Goal: Find specific page/section: Find specific page/section

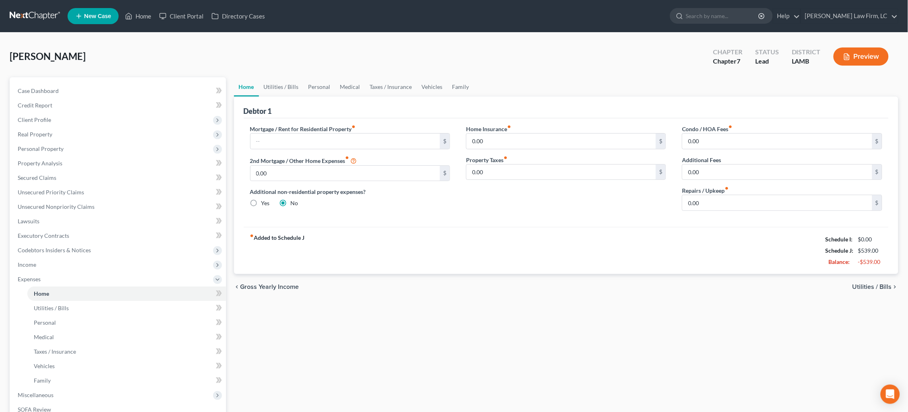
click at [34, 16] on link at bounding box center [35, 16] width 51 height 14
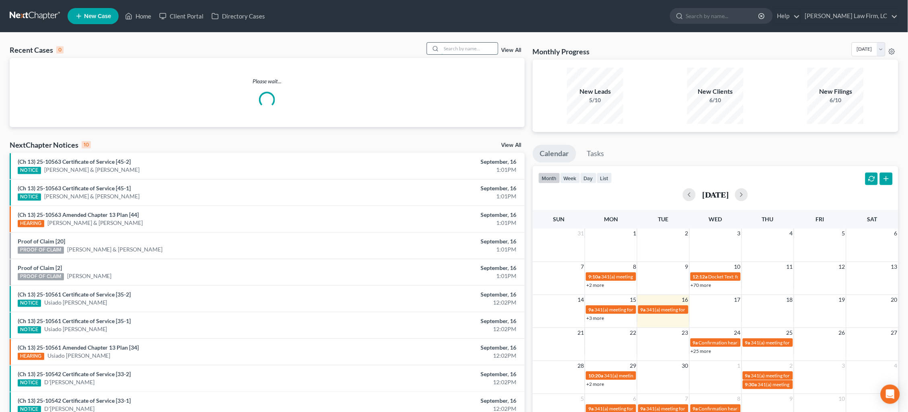
click at [466, 49] on input "search" at bounding box center [470, 49] width 56 height 12
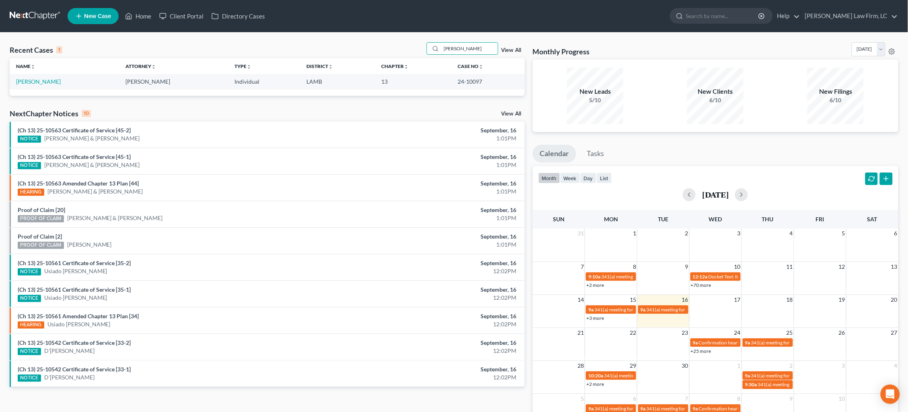
type input "Jacob"
drag, startPoint x: 462, startPoint y: 63, endPoint x: 39, endPoint y: 81, distance: 423.0
click at [39, 81] on link "Bailey, Jacob" at bounding box center [38, 81] width 45 height 7
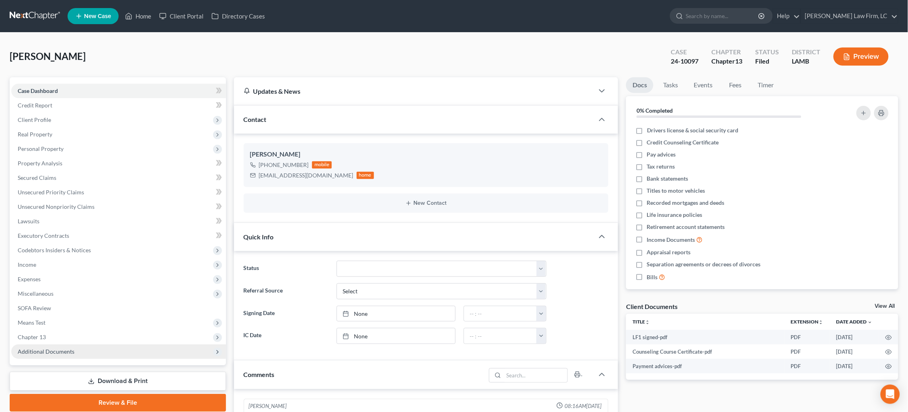
click at [58, 348] on span "Additional Documents" at bounding box center [46, 351] width 57 height 7
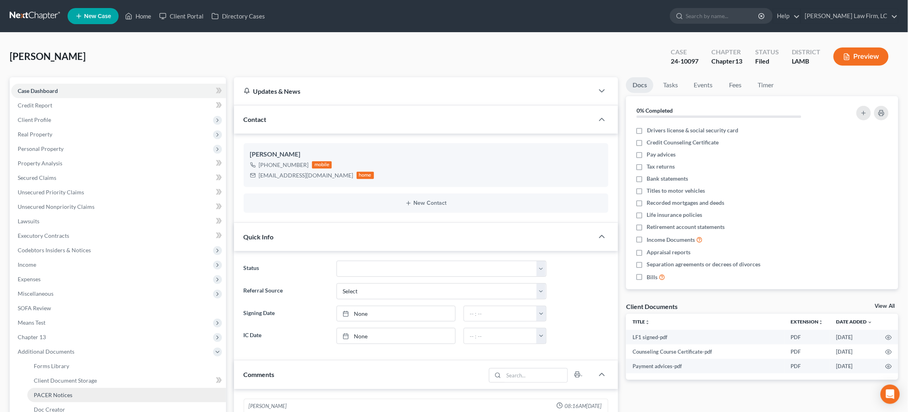
click at [56, 391] on span "PACER Notices" at bounding box center [53, 394] width 39 height 7
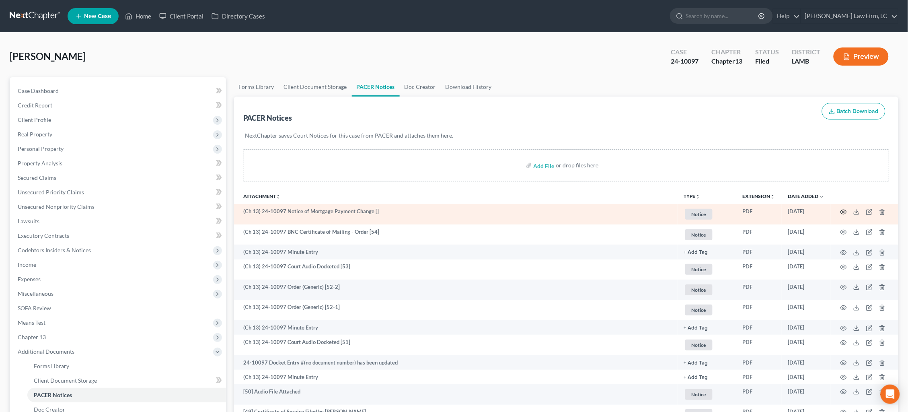
click at [845, 210] on icon "button" at bounding box center [843, 212] width 6 height 6
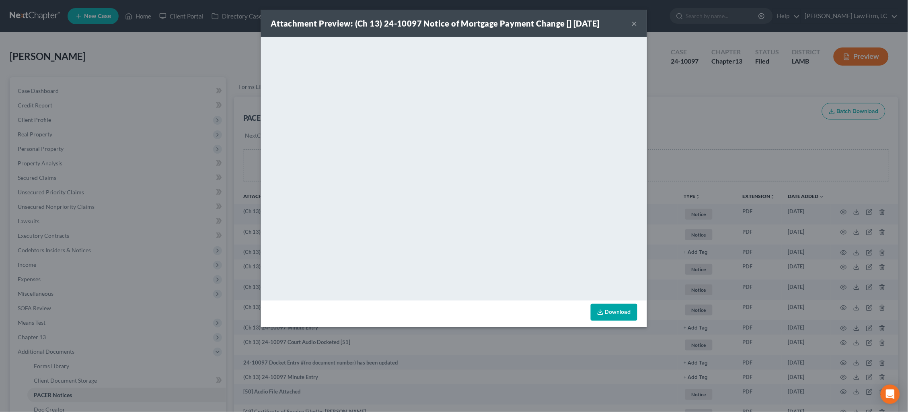
click at [727, 210] on div "Attachment Preview: (Ch 13) 24-10097 Notice of Mortgage Payment Change [] 08/07…" at bounding box center [454, 206] width 908 height 412
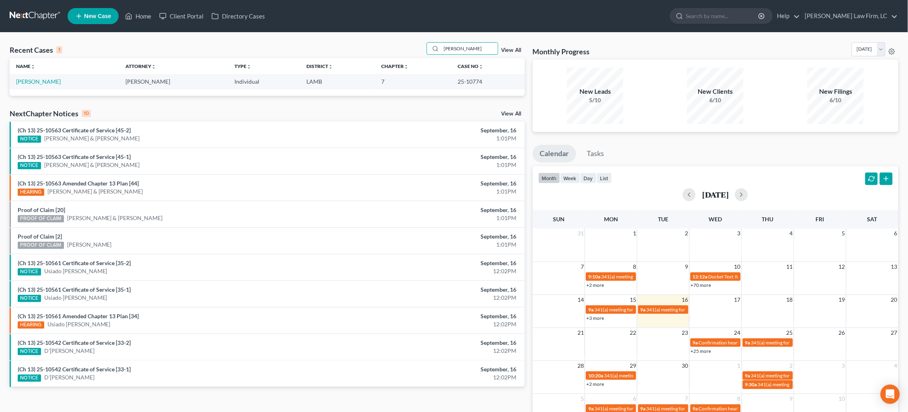
type input "[PERSON_NAME]"
click at [44, 15] on link at bounding box center [35, 16] width 51 height 14
